Goal: Information Seeking & Learning: Check status

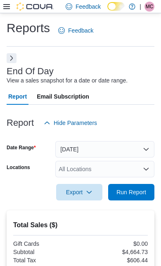
scroll to position [477, 0]
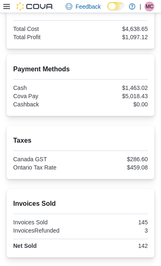
scroll to position [420, 0]
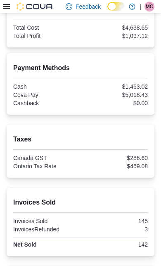
click at [137, 193] on div "Invoices Sold Invoices Sold 145 InvoicesRefunded 3 Net Sold 142" at bounding box center [81, 222] width 148 height 68
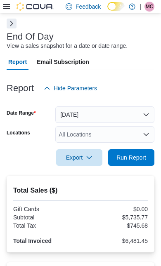
scroll to position [0, 0]
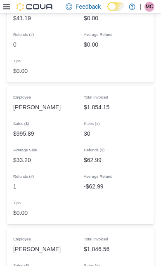
scroll to position [1036, 0]
